Goal: Information Seeking & Learning: Find specific fact

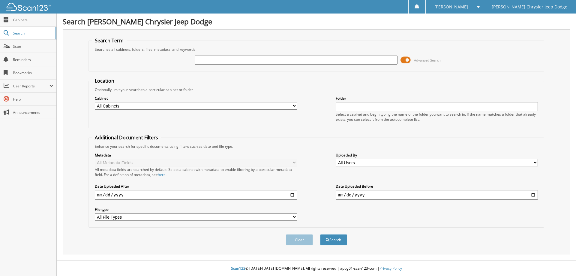
click at [216, 55] on div "Advanced Search" at bounding box center [316, 60] width 449 height 16
click at [216, 57] on input "text" at bounding box center [296, 59] width 202 height 9
type input "401251"
click at [320, 234] on button "Search" at bounding box center [333, 239] width 27 height 11
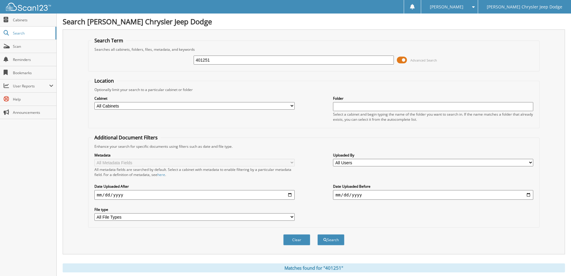
scroll to position [83, 0]
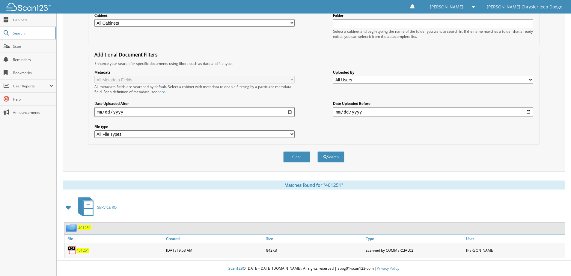
click at [82, 251] on span "401251" at bounding box center [82, 249] width 13 height 5
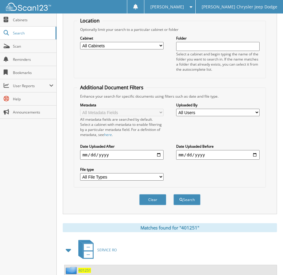
scroll to position [0, 0]
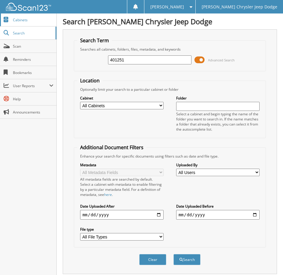
click at [32, 25] on link "Cabinets" at bounding box center [28, 19] width 56 height 13
